Goal: Information Seeking & Learning: Learn about a topic

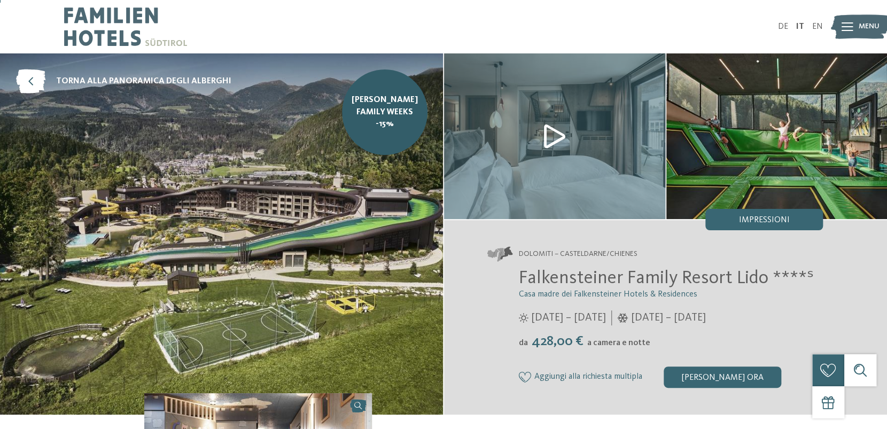
scroll to position [77, 0]
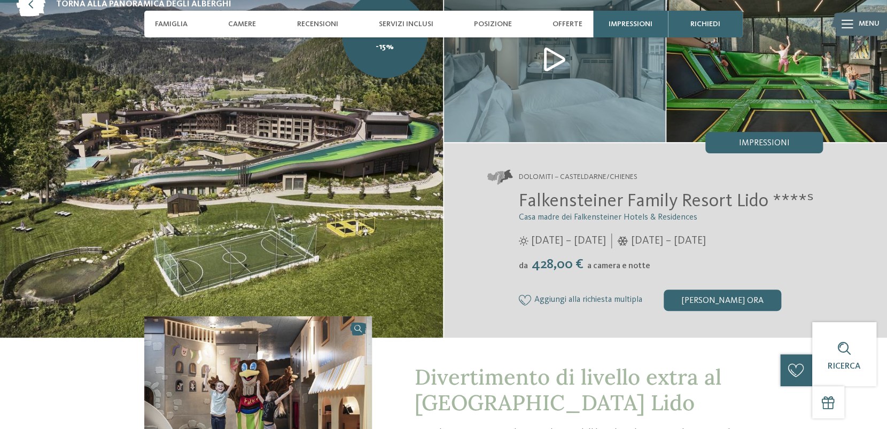
click at [857, 21] on img at bounding box center [860, 24] width 59 height 29
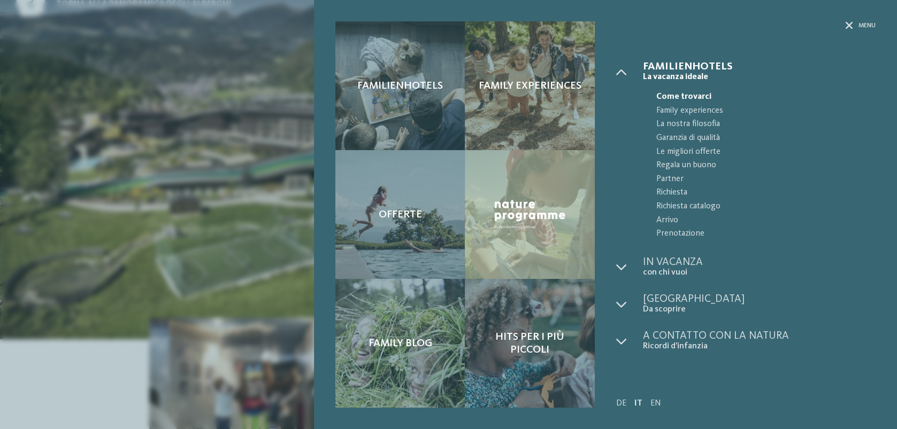
click at [141, 224] on div "Familienhotels Family experiences Offerte" at bounding box center [448, 214] width 897 height 429
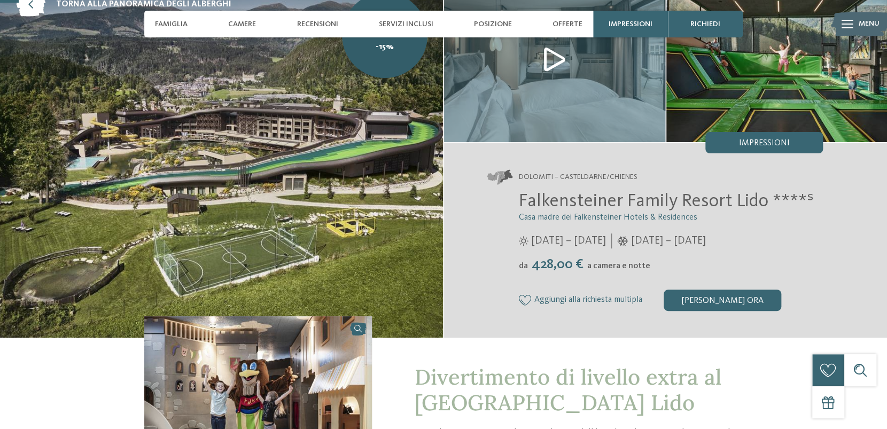
click at [336, 130] on img at bounding box center [221, 156] width 443 height 361
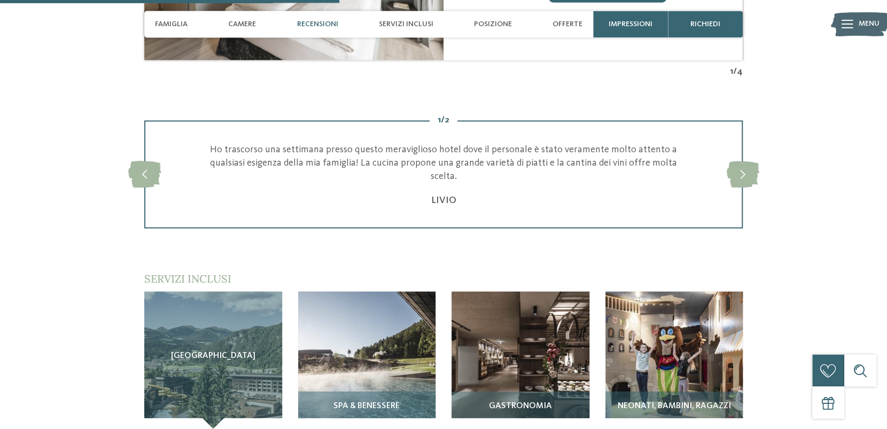
scroll to position [1520, 0]
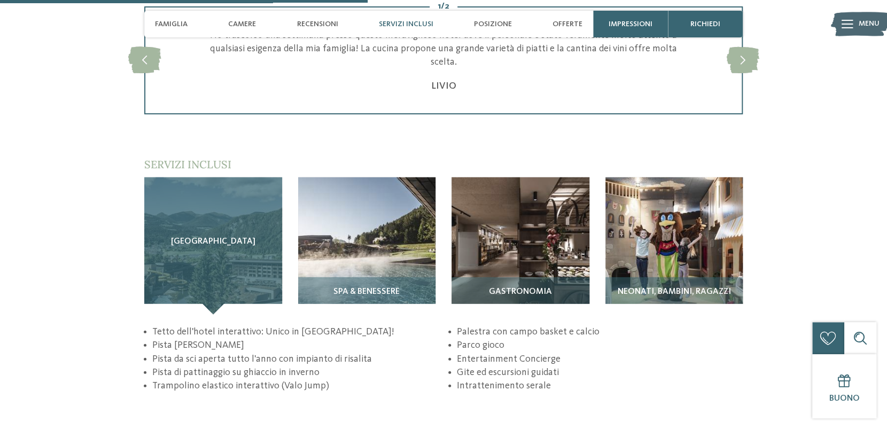
click at [216, 236] on div "[GEOGRAPHIC_DATA]" at bounding box center [213, 246] width 138 height 138
click at [227, 262] on div "[GEOGRAPHIC_DATA]" at bounding box center [213, 246] width 138 height 138
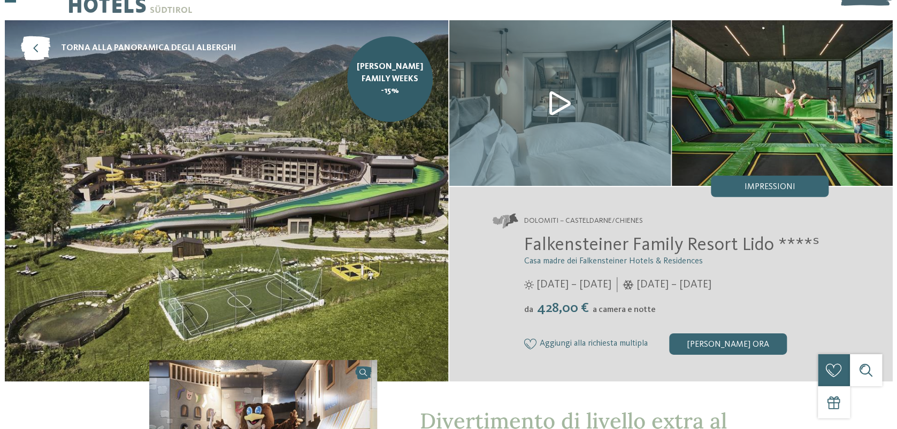
scroll to position [0, 0]
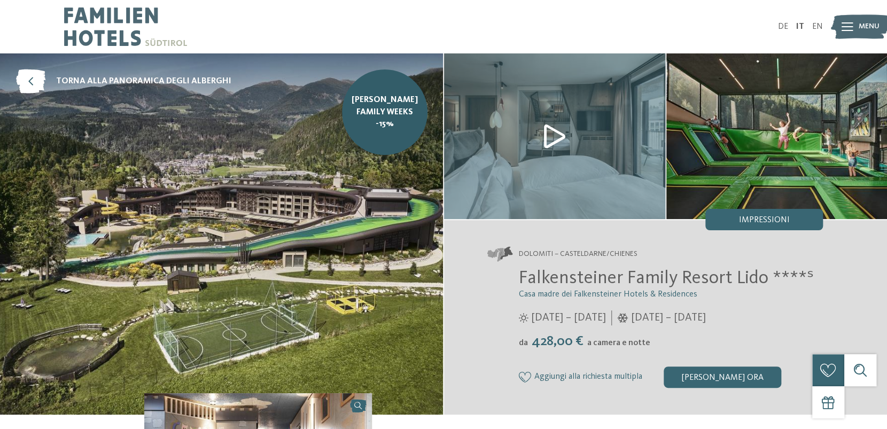
click at [853, 25] on img at bounding box center [860, 26] width 59 height 29
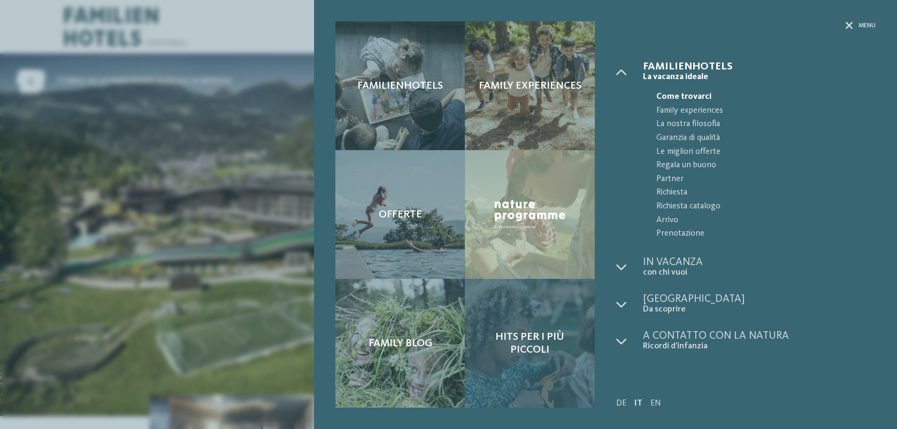
click at [522, 327] on div "Hits per i più piccoli" at bounding box center [530, 343] width 130 height 129
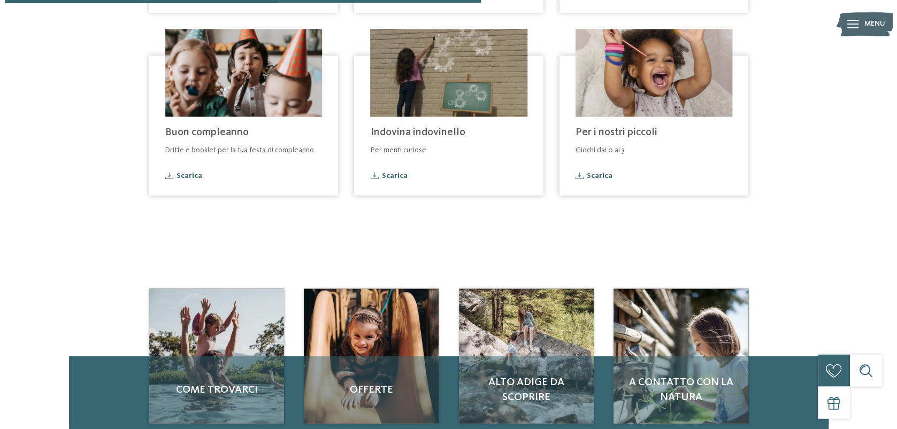
scroll to position [654, 0]
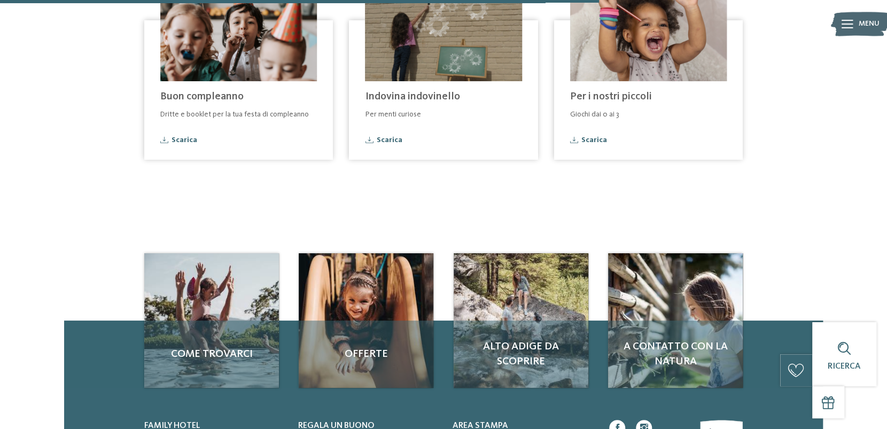
click at [861, 21] on span "Menu" at bounding box center [869, 24] width 21 height 11
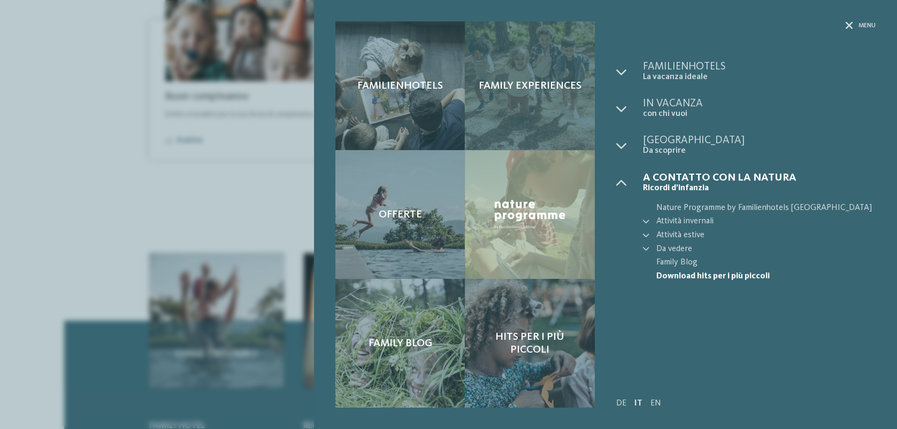
click at [498, 87] on span "Family experiences" at bounding box center [529, 86] width 103 height 13
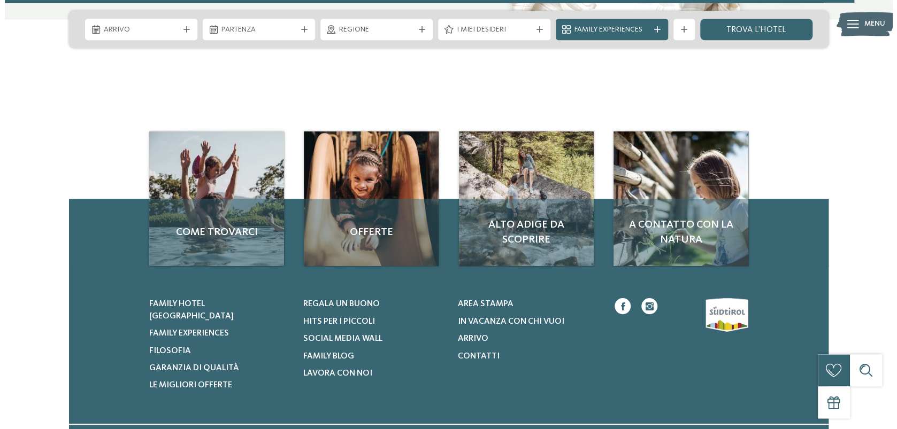
scroll to position [4408, 0]
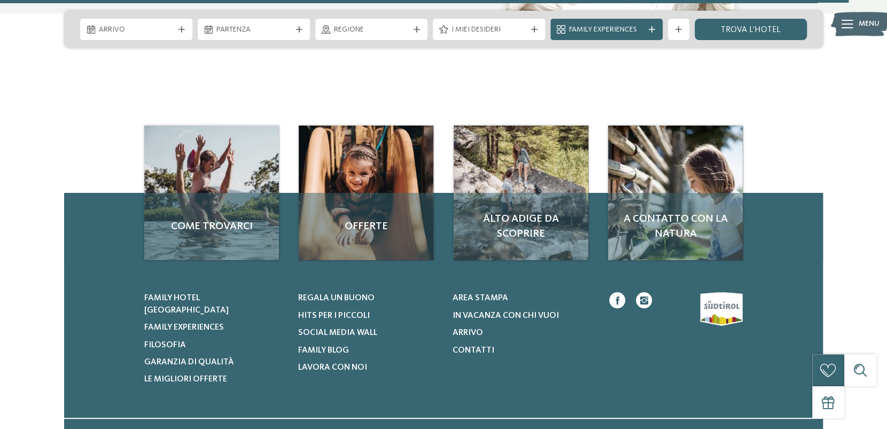
click at [866, 27] on span "Menu" at bounding box center [869, 24] width 21 height 11
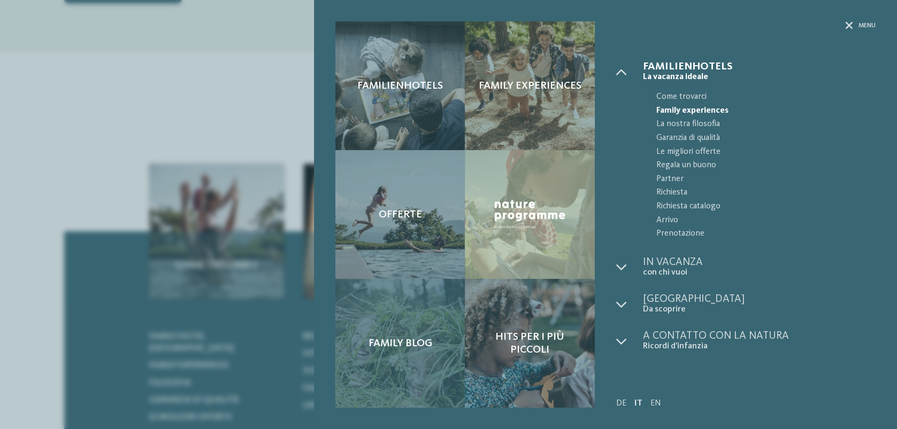
click at [388, 315] on div "Family Blog" at bounding box center [400, 343] width 130 height 129
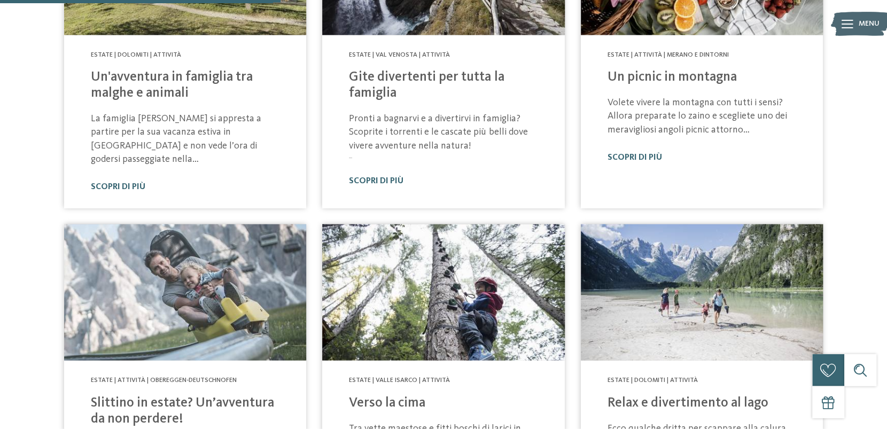
scroll to position [385, 0]
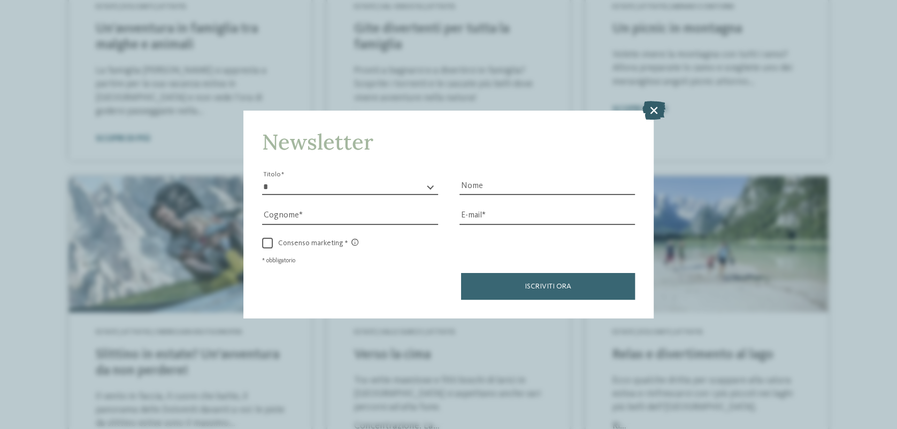
click at [653, 102] on icon at bounding box center [653, 110] width 23 height 19
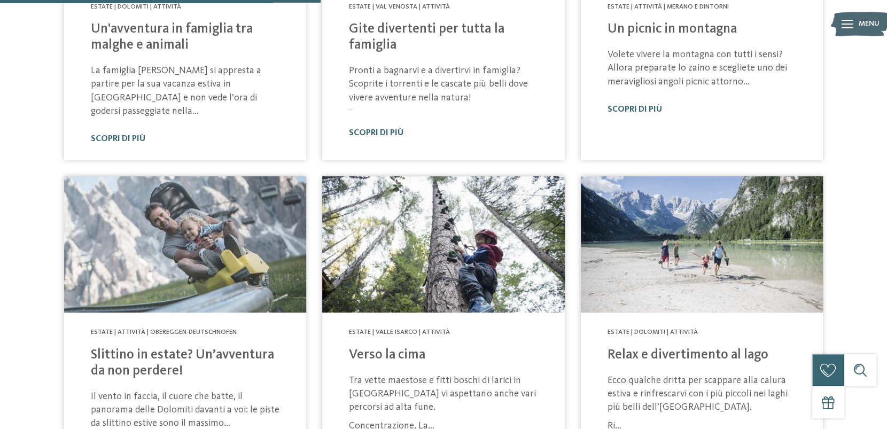
click at [198, 263] on img at bounding box center [185, 244] width 242 height 136
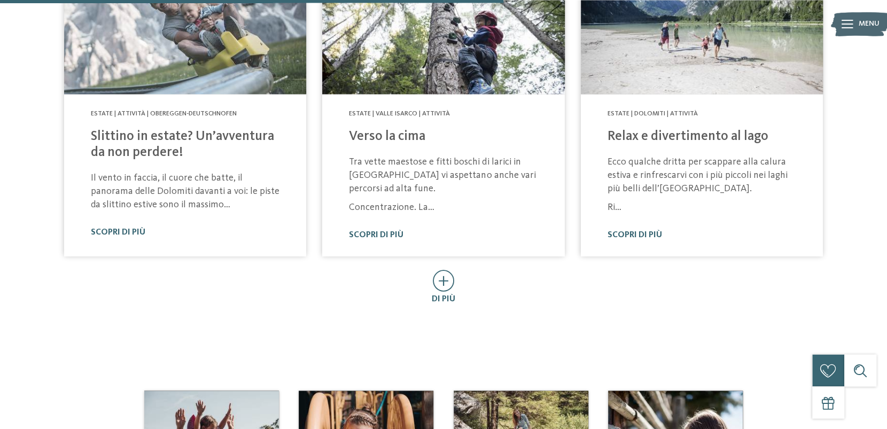
scroll to position [597, 0]
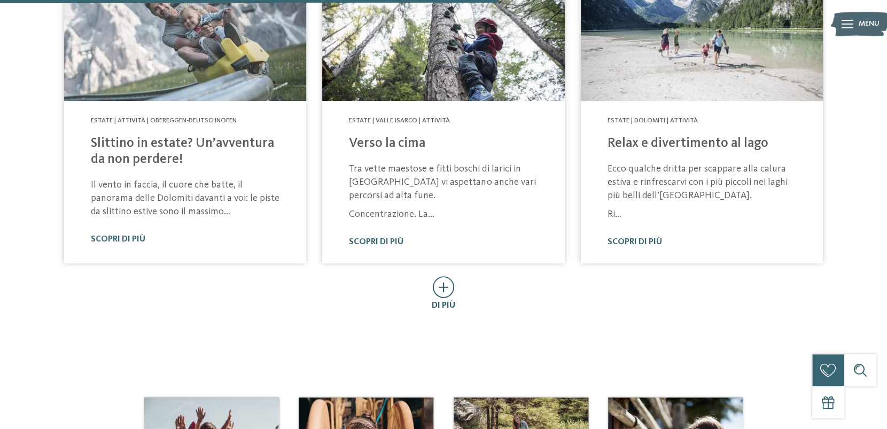
click at [437, 291] on icon at bounding box center [444, 287] width 22 height 22
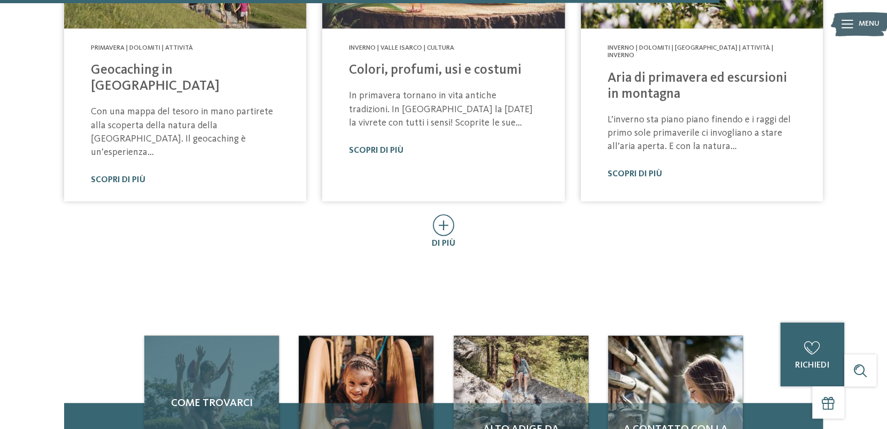
scroll to position [1386, 0]
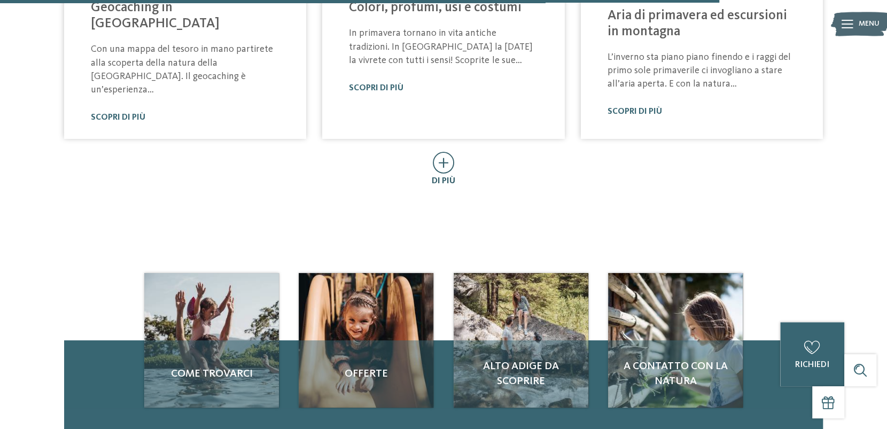
click at [451, 152] on icon at bounding box center [444, 163] width 22 height 22
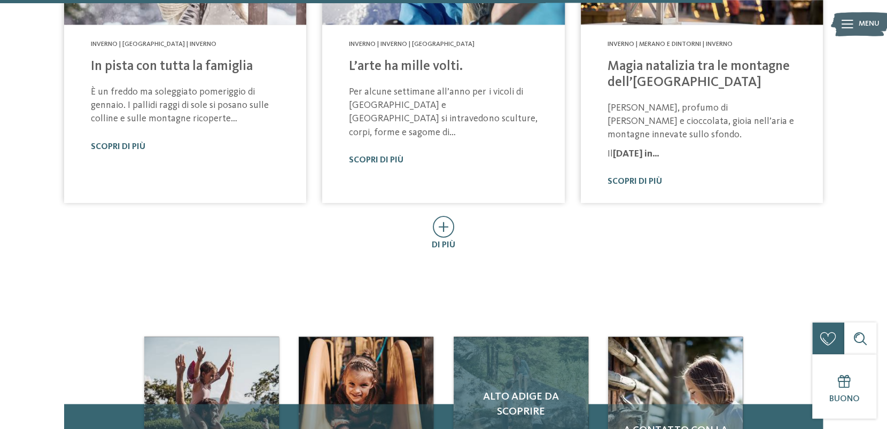
scroll to position [1982, 0]
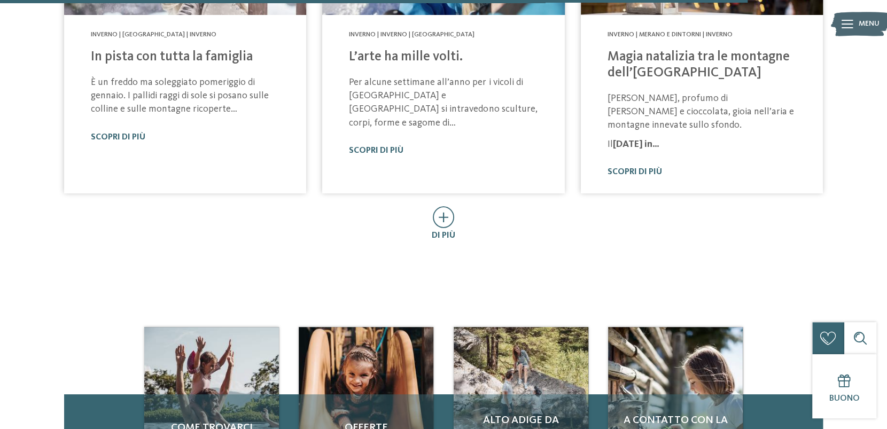
click at [457, 207] on div "di più" at bounding box center [443, 224] width 775 height 35
click at [448, 206] on icon at bounding box center [444, 217] width 22 height 22
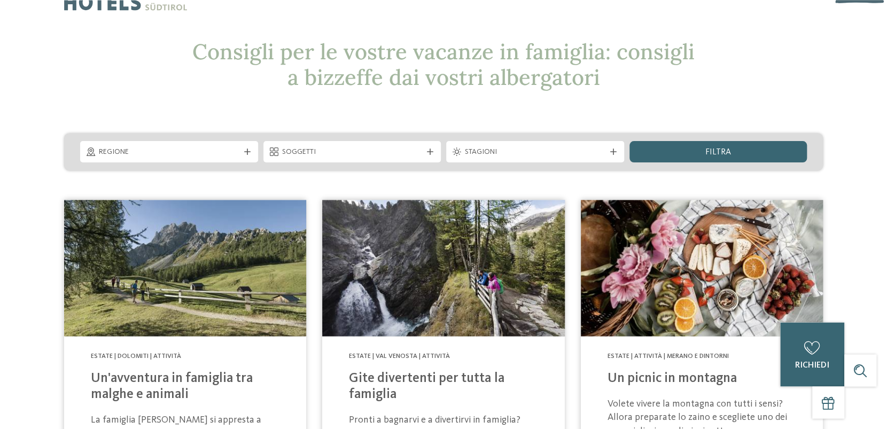
scroll to position [0, 0]
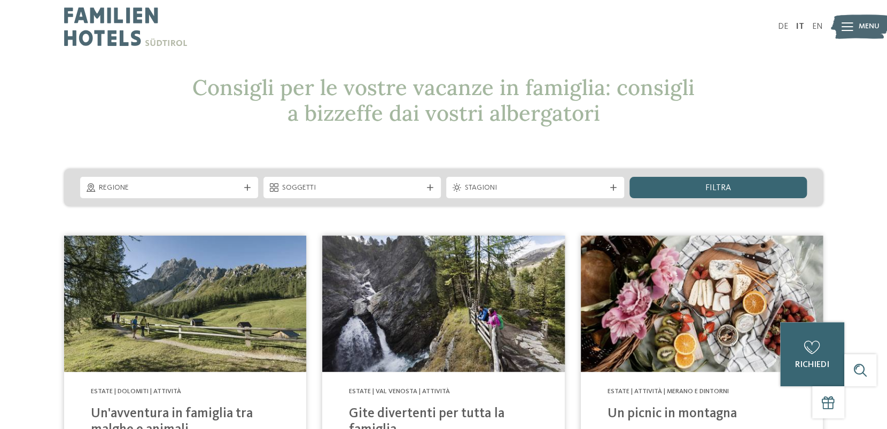
click at [137, 10] on img at bounding box center [125, 26] width 123 height 53
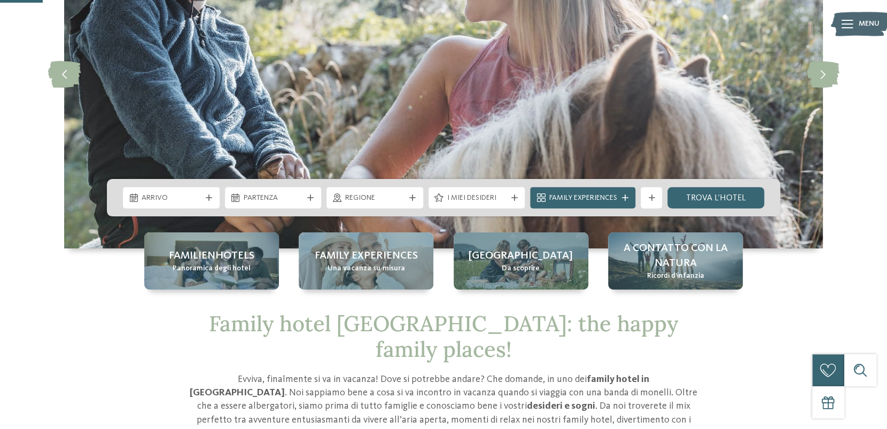
scroll to position [289, 0]
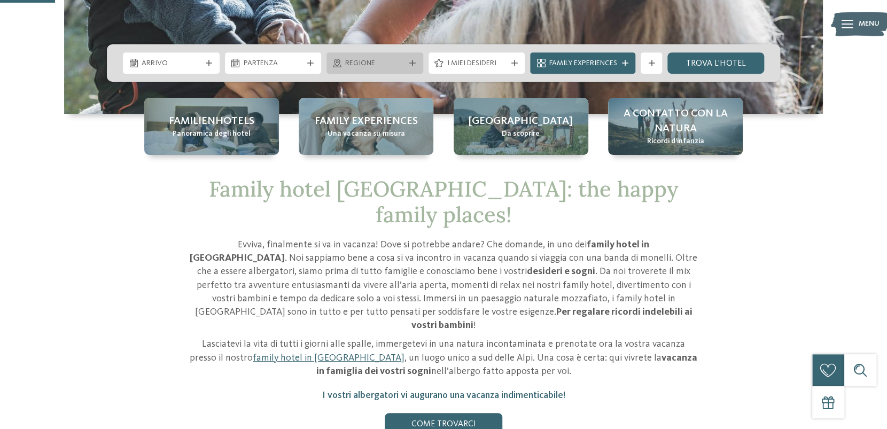
click at [374, 61] on span "Regione" at bounding box center [374, 63] width 59 height 11
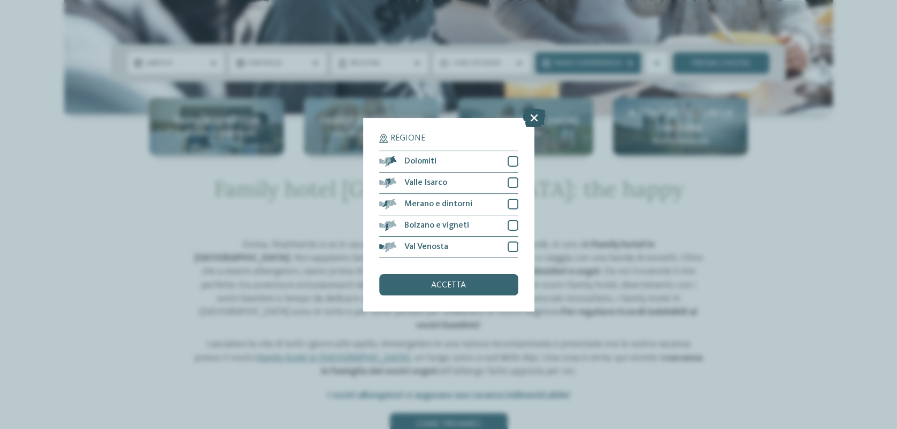
click at [537, 118] on icon at bounding box center [533, 117] width 23 height 19
